Goal: Task Accomplishment & Management: Use online tool/utility

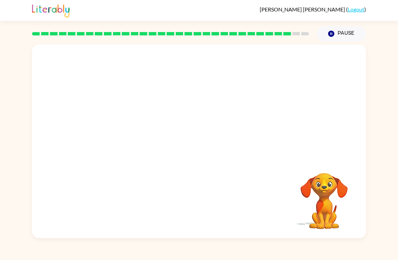
click at [346, 41] on button "Pause Pause" at bounding box center [341, 34] width 49 height 16
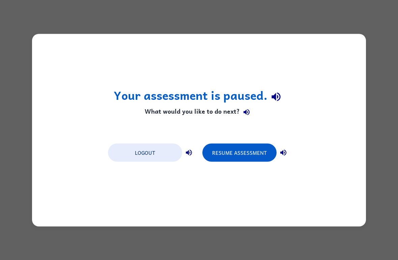
click at [255, 151] on button "Resume Assessment" at bounding box center [239, 152] width 74 height 18
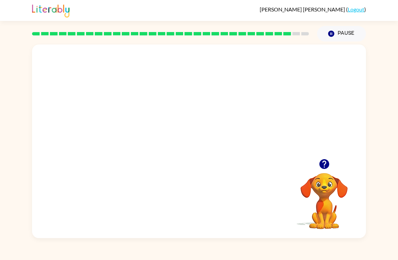
click at [217, 126] on video "Your browser must support playing .mp4 files to use Literably. Please try using…" at bounding box center [199, 101] width 334 height 114
click at [241, 103] on video "Your browser must support playing .mp4 files to use Literably. Please try using…" at bounding box center [199, 101] width 334 height 114
click at [201, 138] on div at bounding box center [198, 144] width 43 height 25
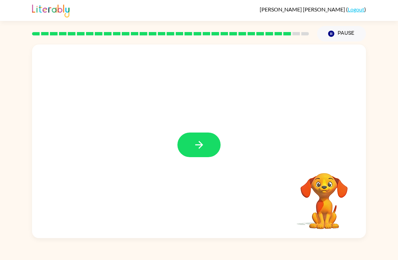
click at [203, 140] on icon "button" at bounding box center [199, 145] width 12 height 12
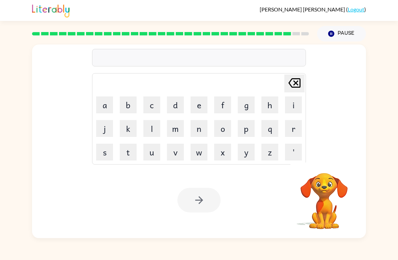
click at [204, 106] on button "e" at bounding box center [198, 104] width 17 height 17
click at [221, 152] on button "x" at bounding box center [222, 152] width 17 height 17
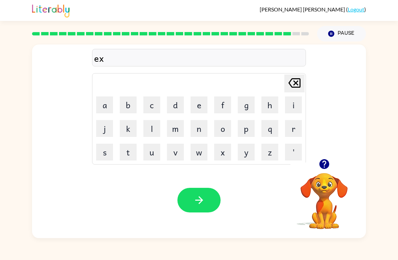
click at [153, 128] on button "l" at bounding box center [151, 128] width 17 height 17
click at [199, 102] on button "e" at bounding box center [198, 104] width 17 height 17
click at [157, 128] on button "l" at bounding box center [151, 128] width 17 height 17
click at [196, 126] on button "n" at bounding box center [198, 128] width 17 height 17
click at [132, 153] on button "t" at bounding box center [128, 152] width 17 height 17
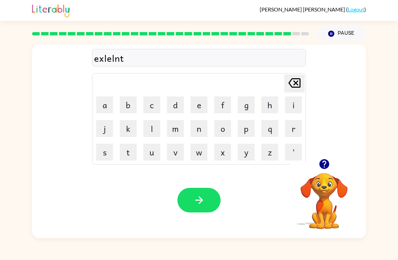
click at [207, 197] on button "button" at bounding box center [198, 200] width 43 height 25
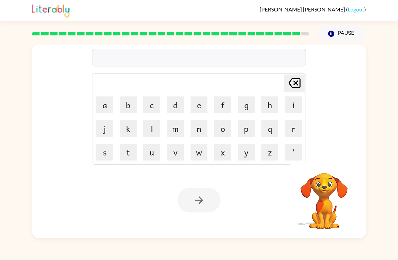
click at [103, 126] on button "j" at bounding box center [104, 128] width 17 height 17
click at [102, 102] on button "a" at bounding box center [104, 104] width 17 height 17
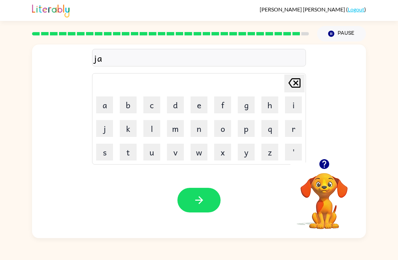
click at [193, 150] on button "w" at bounding box center [198, 152] width 17 height 17
click at [127, 106] on button "b" at bounding box center [128, 104] width 17 height 17
click at [291, 128] on button "r" at bounding box center [293, 128] width 17 height 17
click at [103, 105] on button "a" at bounding box center [104, 104] width 17 height 17
click at [124, 130] on button "k" at bounding box center [128, 128] width 17 height 17
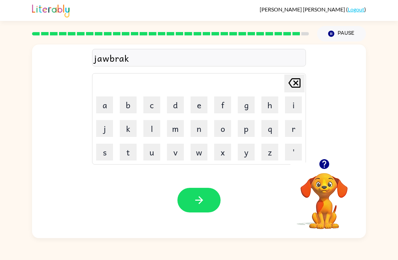
click at [200, 106] on button "e" at bounding box center [198, 104] width 17 height 17
click at [300, 123] on button "r" at bounding box center [293, 128] width 17 height 17
click at [200, 194] on button "button" at bounding box center [198, 200] width 43 height 25
